Goal: Task Accomplishment & Management: Use online tool/utility

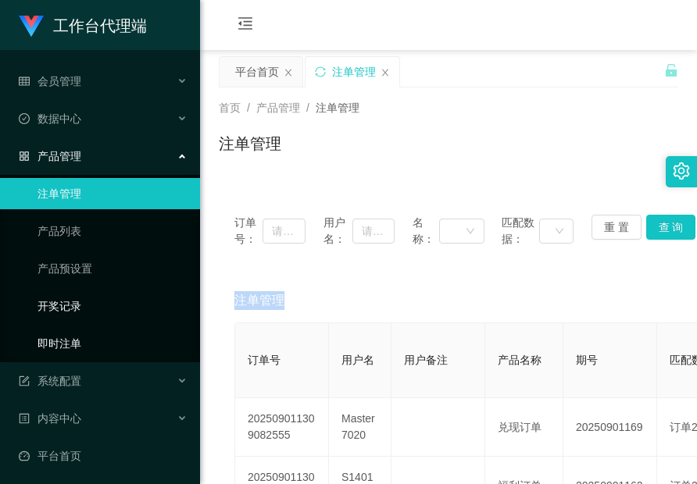
scroll to position [3, 0]
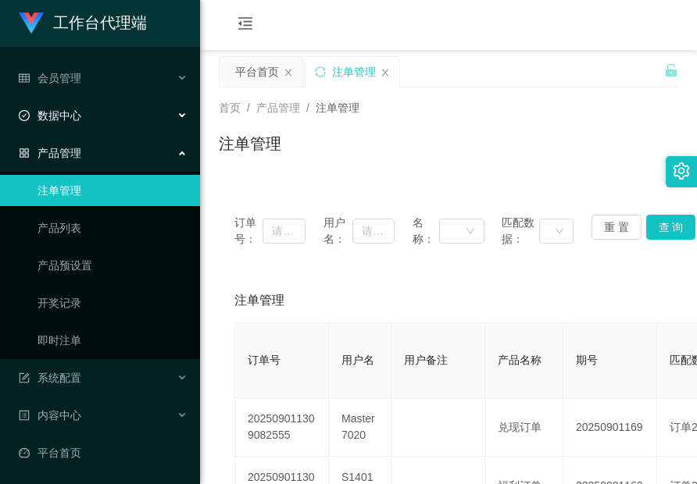
click at [69, 109] on span "数据中心" at bounding box center [50, 115] width 62 height 12
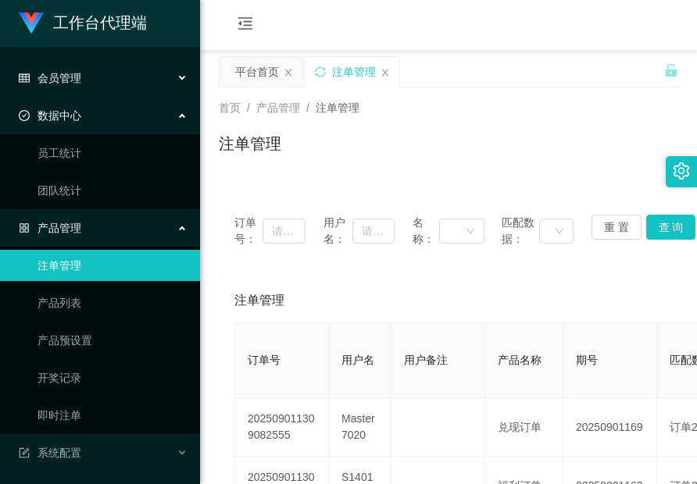
click at [88, 77] on div "会员管理" at bounding box center [100, 77] width 200 height 31
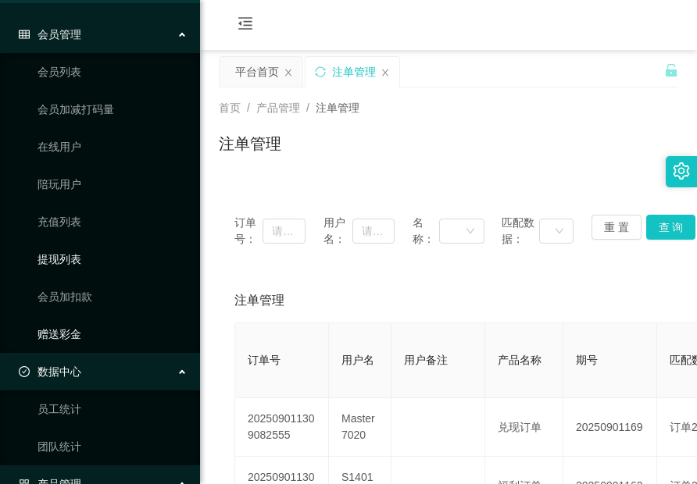
scroll to position [81, 0]
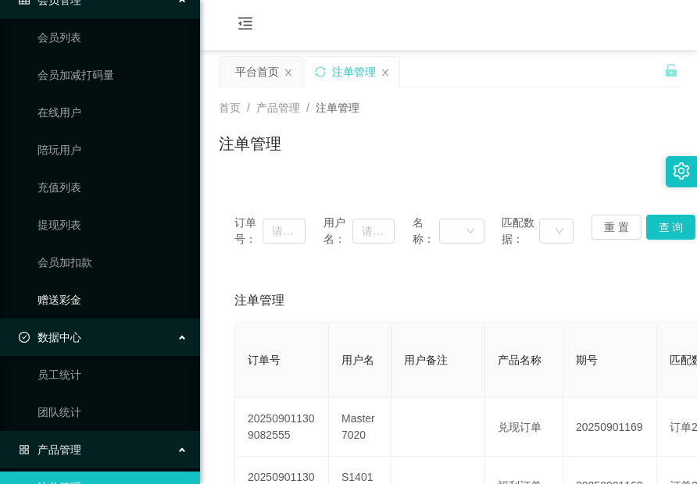
click at [79, 291] on link "赠送彩金" at bounding box center [112, 299] width 150 height 31
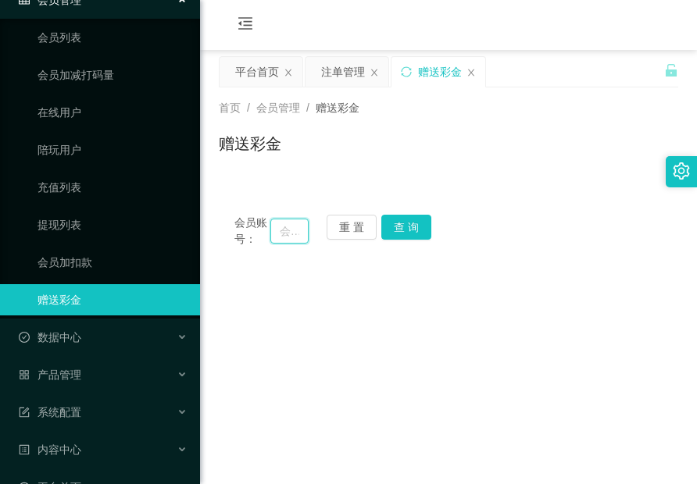
drag, startPoint x: 284, startPoint y: 230, endPoint x: 320, endPoint y: 234, distance: 36.2
click at [284, 230] on input "text" at bounding box center [289, 231] width 38 height 25
paste input "L6406"
type input "L6406"
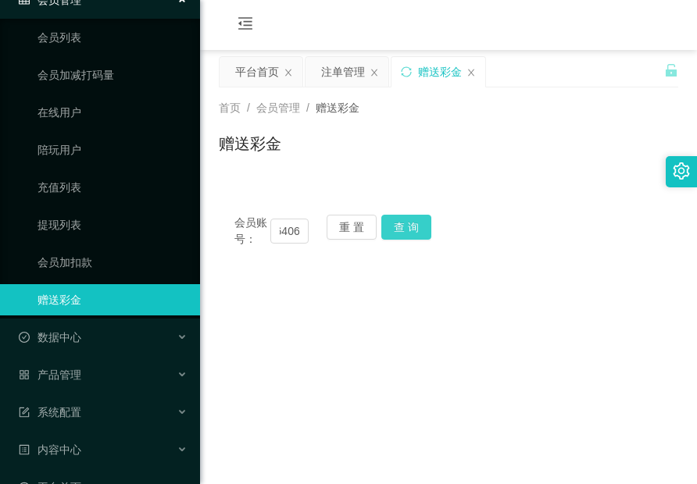
click at [412, 230] on button "查 询" at bounding box center [406, 227] width 50 height 25
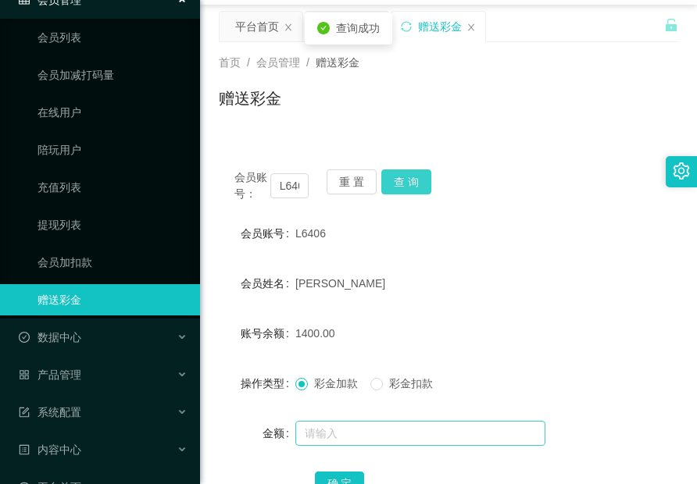
scroll to position [78, 0]
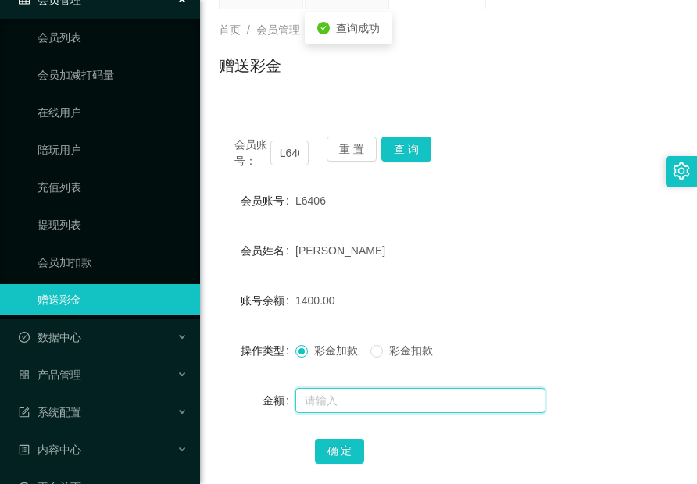
click at [384, 398] on input "text" at bounding box center [420, 400] width 250 height 25
type input "2600"
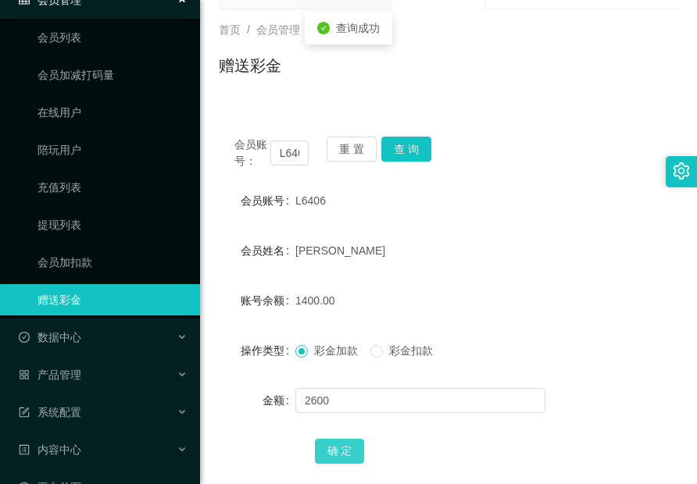
click at [351, 447] on button "确 定" at bounding box center [340, 451] width 50 height 25
click at [84, 386] on div "产品管理" at bounding box center [100, 374] width 200 height 31
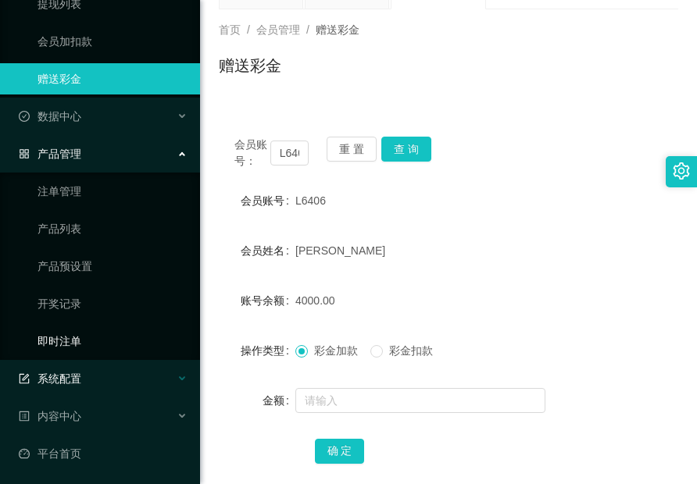
scroll to position [303, 0]
click at [89, 272] on link "产品预设置" at bounding box center [112, 265] width 150 height 31
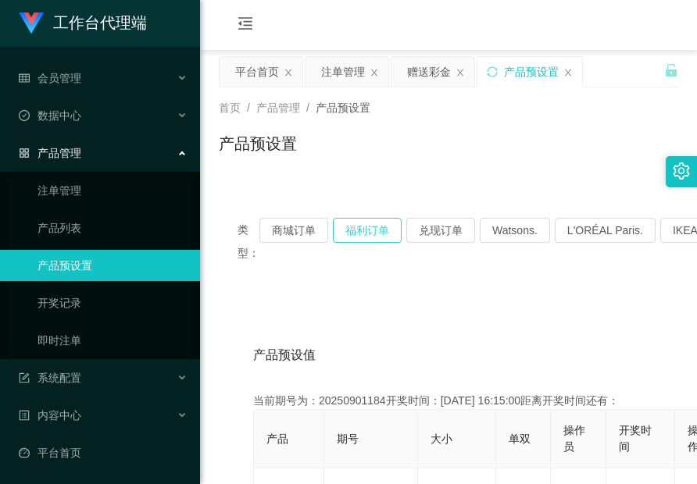
click at [361, 237] on button "福利订单" at bounding box center [367, 230] width 69 height 25
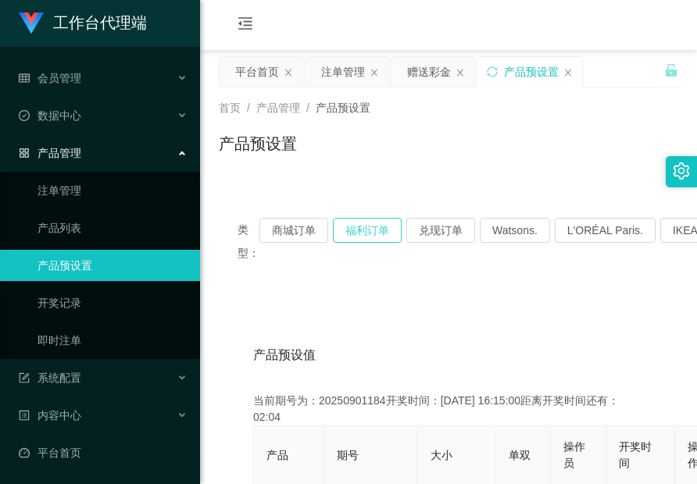
click at [361, 237] on button "福利订单" at bounding box center [367, 230] width 69 height 25
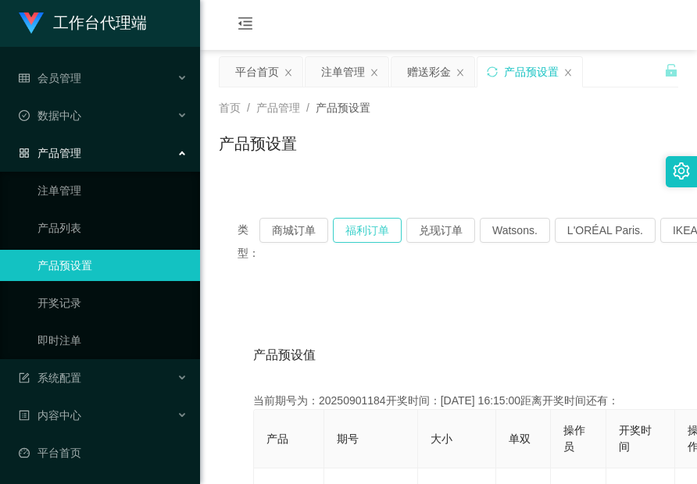
click at [361, 237] on button "福利订单" at bounding box center [367, 230] width 69 height 25
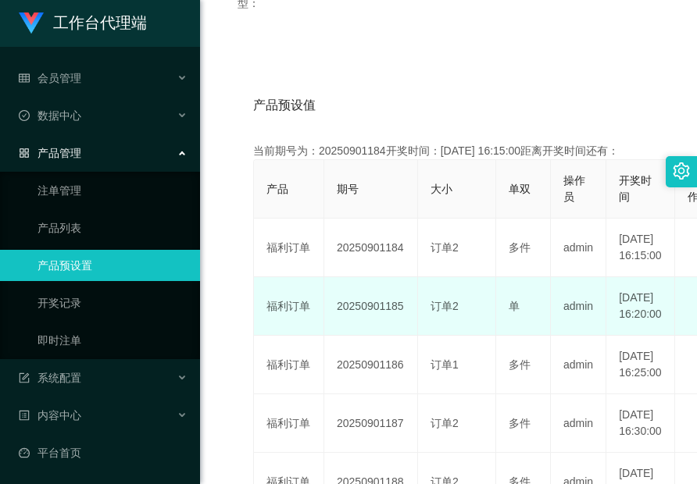
scroll to position [312, 0]
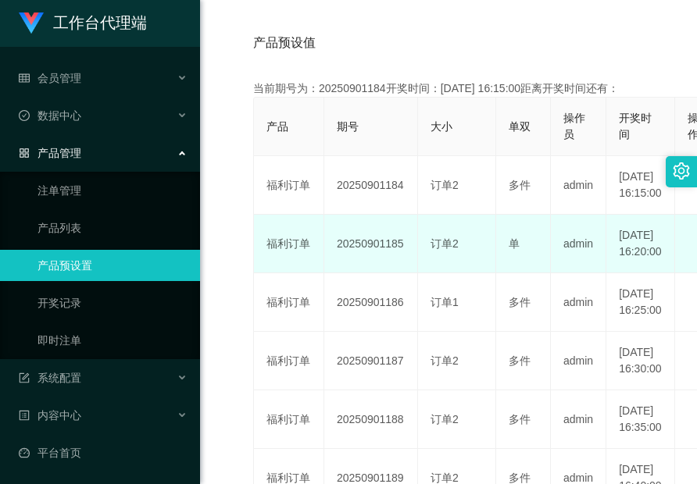
click at [373, 273] on td "20250901185" at bounding box center [371, 244] width 94 height 59
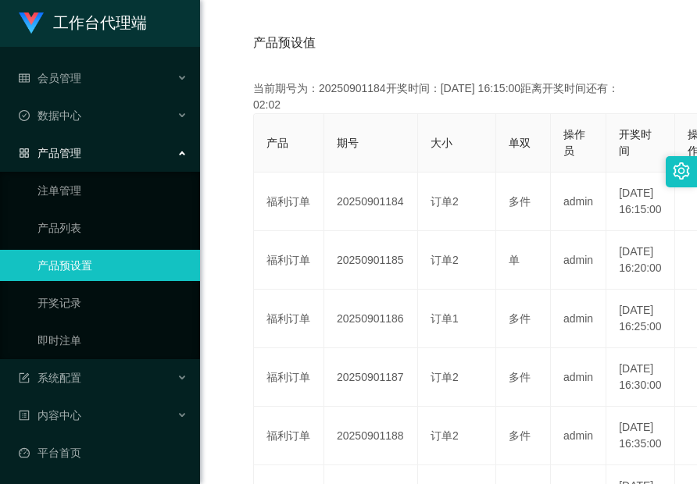
copy td "20250901185"
